Goal: Task Accomplishment & Management: Manage account settings

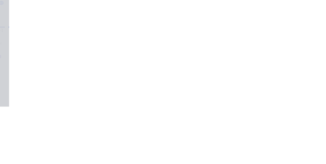
scroll to position [143, 0]
click at [47, 71] on div "Tracking" at bounding box center [40, 70] width 14 height 5
click at [205, 128] on button at bounding box center [201, 126] width 6 height 6
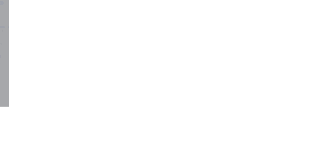
click at [161, 79] on button "Clock Off" at bounding box center [147, 81] width 28 height 8
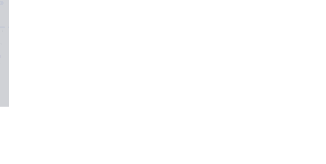
click at [273, 29] on button "Close" at bounding box center [263, 28] width 19 height 8
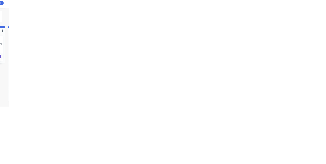
scroll to position [270, 0]
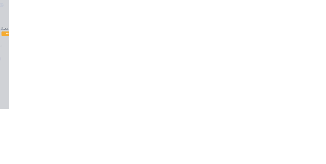
click at [47, 72] on div "Tracking" at bounding box center [40, 70] width 14 height 5
click at [212, 143] on button at bounding box center [208, 143] width 6 height 6
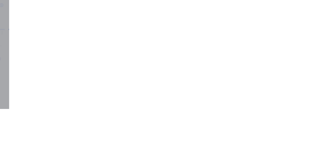
click at [193, 81] on button "Cancel" at bounding box center [179, 81] width 28 height 8
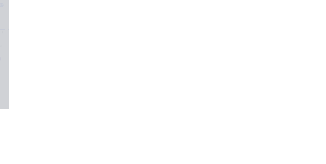
click at [200, 127] on button at bounding box center [197, 126] width 6 height 6
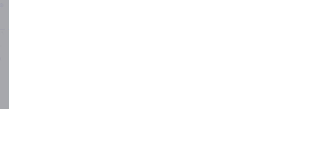
click at [161, 79] on button "Clock On" at bounding box center [147, 81] width 28 height 8
click at [161, 84] on button "Clock On" at bounding box center [147, 85] width 28 height 8
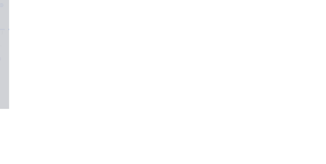
click at [68, 40] on button "Collaborate" at bounding box center [43, 44] width 48 height 13
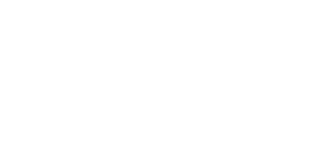
click at [68, 73] on button "Tracking" at bounding box center [43, 70] width 48 height 13
click at [205, 128] on button at bounding box center [201, 126] width 6 height 6
click at [161, 82] on button "Clock Off" at bounding box center [147, 81] width 28 height 8
click at [92, 145] on span at bounding box center [89, 144] width 5 height 5
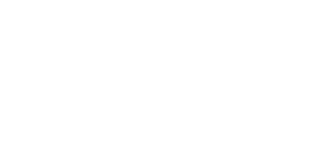
click at [53, 43] on div "Collaborate" at bounding box center [43, 44] width 20 height 5
click at [273, 29] on button "Close" at bounding box center [263, 28] width 19 height 8
